Goal: Information Seeking & Learning: Understand process/instructions

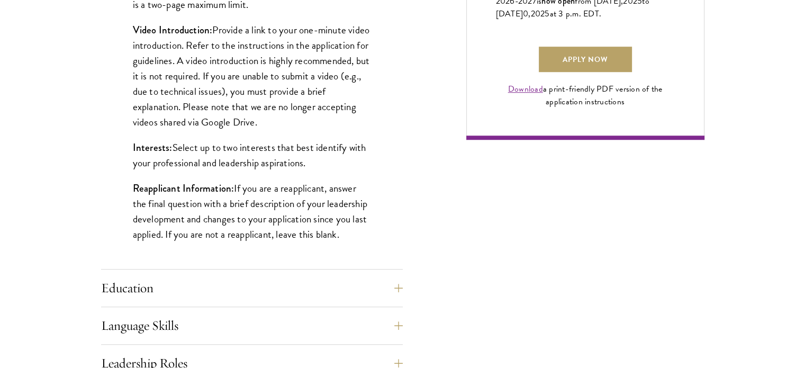
scroll to position [811, 0]
drag, startPoint x: 324, startPoint y: 128, endPoint x: 132, endPoint y: 35, distance: 213.7
click at [132, 35] on div "Biographical Profile: Provide a biographical profile of up to 100 words summari…" at bounding box center [252, 12] width 302 height 513
click at [263, 81] on p "Video Introduction: Provide a link to your one-minute video introduction. Refer…" at bounding box center [252, 75] width 238 height 107
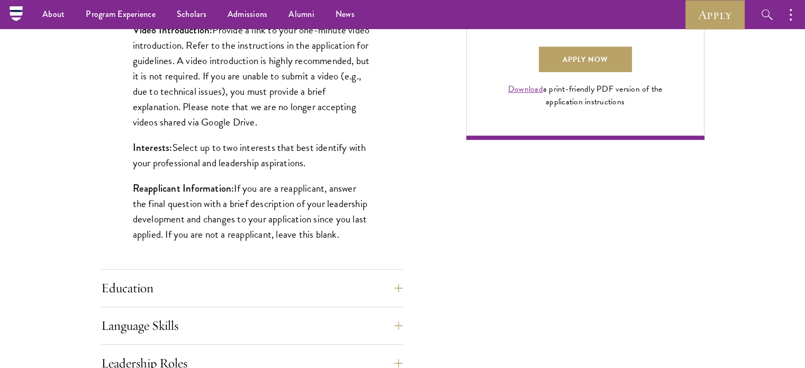
scroll to position [759, 0]
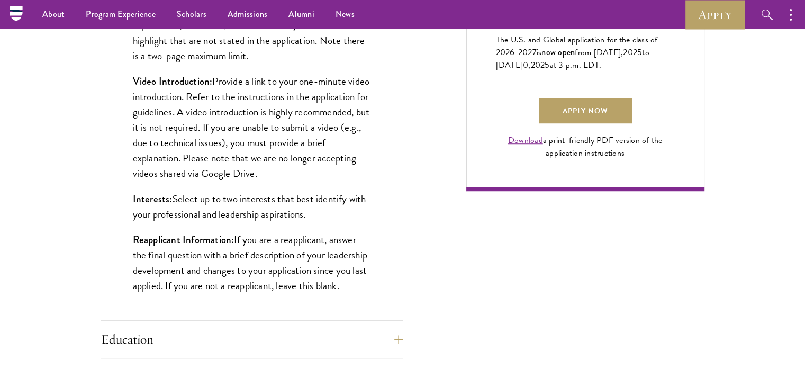
drag, startPoint x: 334, startPoint y: 170, endPoint x: 258, endPoint y: 106, distance: 99.1
click at [258, 106] on p "Video Introduction: Provide a link to your one-minute video introduction. Refer…" at bounding box center [252, 127] width 238 height 107
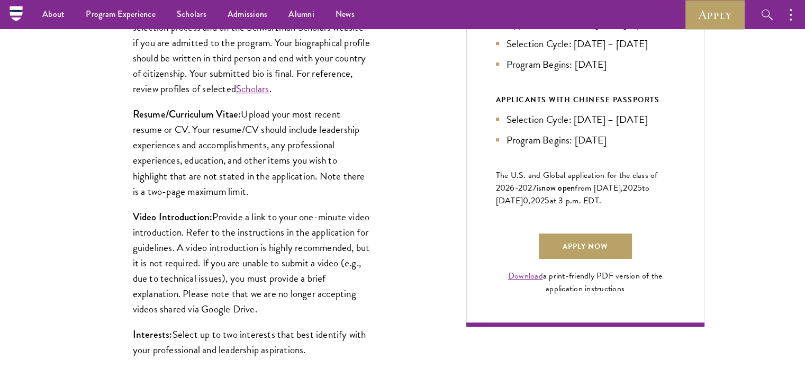
scroll to position [622, 0]
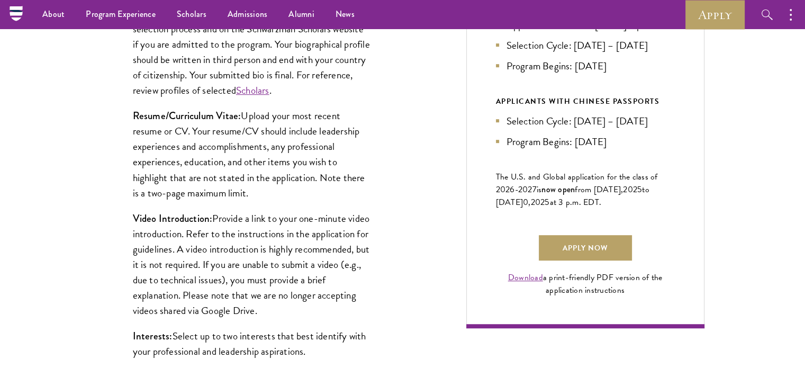
click at [245, 186] on p "Resume/Curriculum Vitae: Upload your most recent resume or CV. Your resume/CV s…" at bounding box center [252, 154] width 238 height 92
drag, startPoint x: 132, startPoint y: 117, endPoint x: 347, endPoint y: 305, distance: 285.7
click at [347, 305] on div "Biographical Profile: Provide a biographical profile of up to 100 words summari…" at bounding box center [252, 200] width 302 height 513
copy div "Resume/Curriculum Vitae: Upload your most recent resume or CV. Your resume/CV s…"
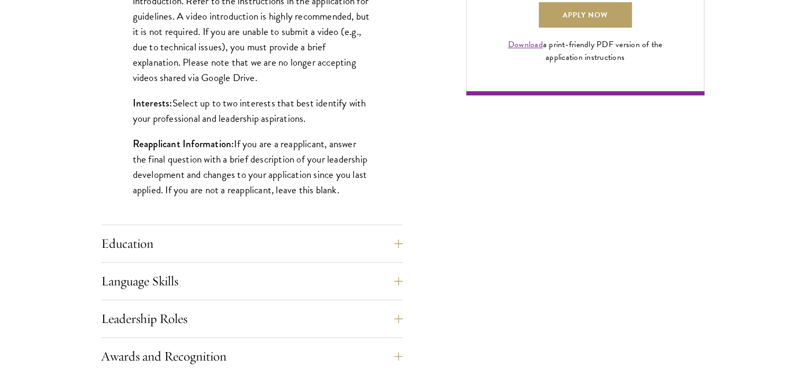
scroll to position [857, 0]
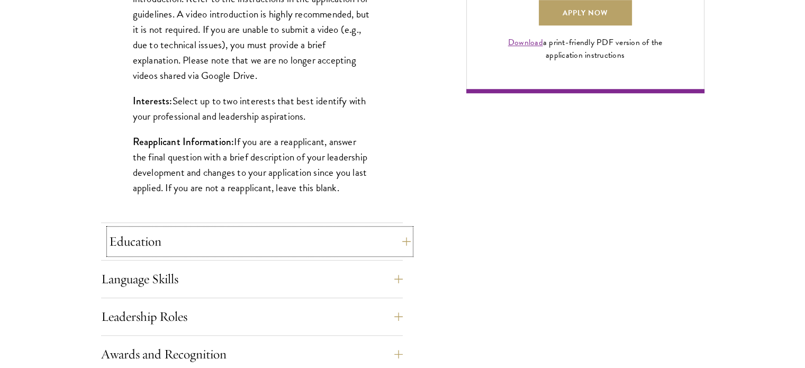
click at [169, 241] on button "Education" at bounding box center [260, 241] width 302 height 25
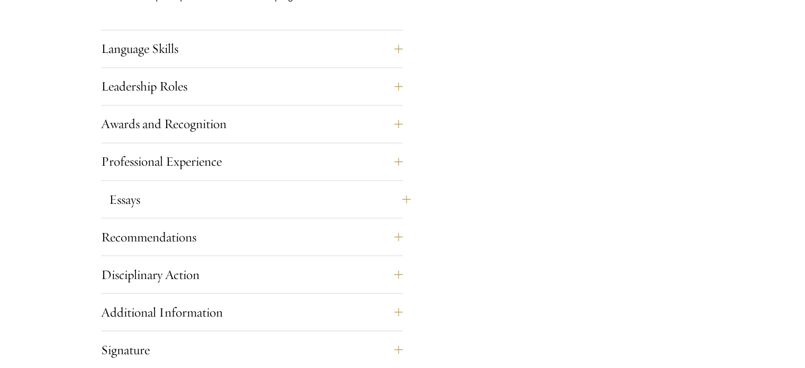
scroll to position [1822, 0]
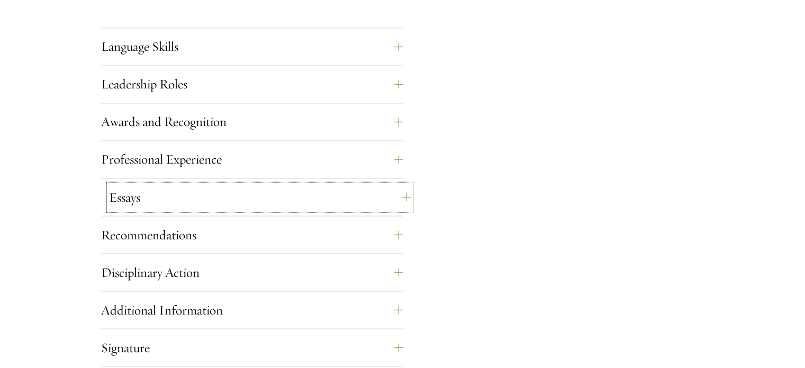
click at [167, 203] on button "Essays" at bounding box center [260, 196] width 302 height 25
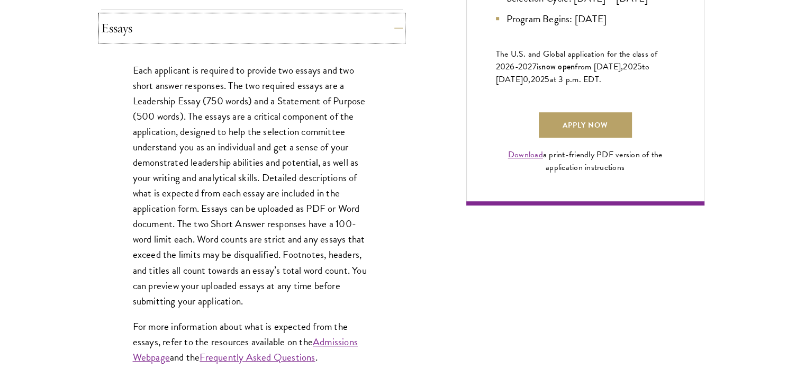
scroll to position [747, 0]
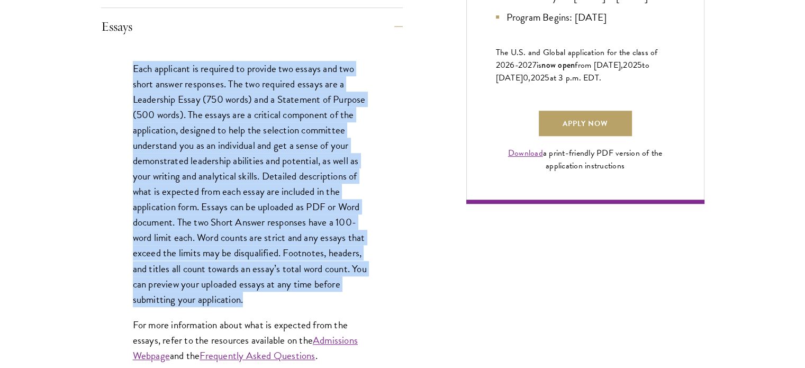
drag, startPoint x: 129, startPoint y: 59, endPoint x: 286, endPoint y: 296, distance: 284.4
click at [286, 296] on div "Each applicant is required to provide two essays and two short answer responses…" at bounding box center [252, 217] width 302 height 344
copy p "Each applicant is required to provide two essays and two short answer responses…"
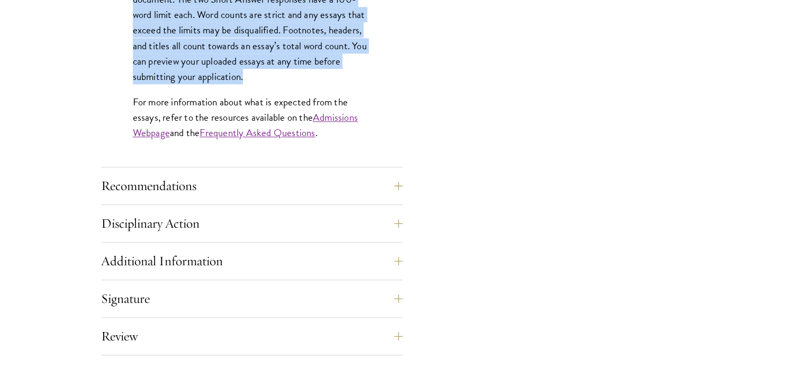
scroll to position [971, 0]
